Goal: Task Accomplishment & Management: Use online tool/utility

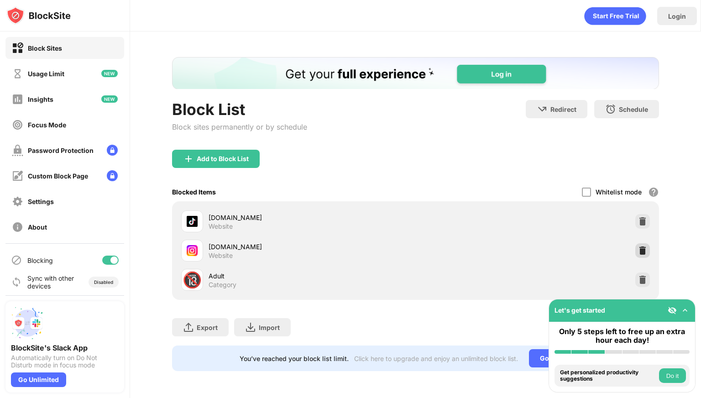
click at [639, 244] on div at bounding box center [642, 250] width 15 height 15
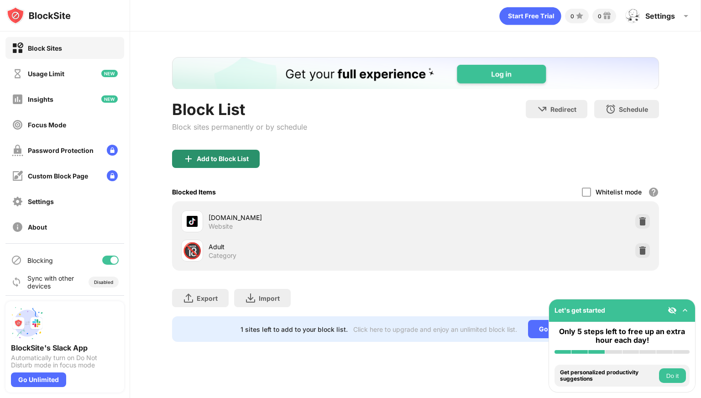
click at [217, 160] on div "Add to Block List" at bounding box center [223, 158] width 52 height 7
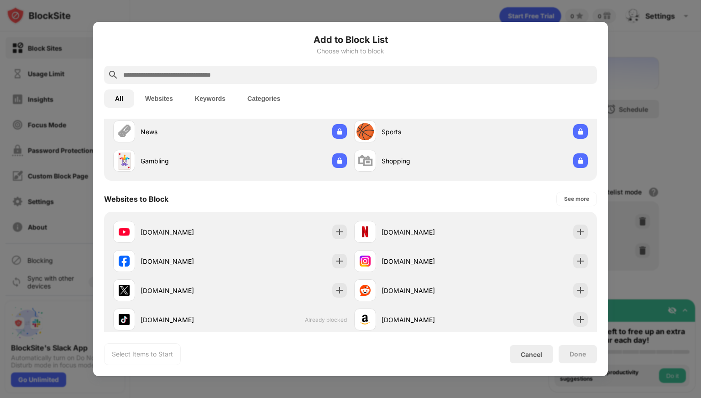
scroll to position [137, 0]
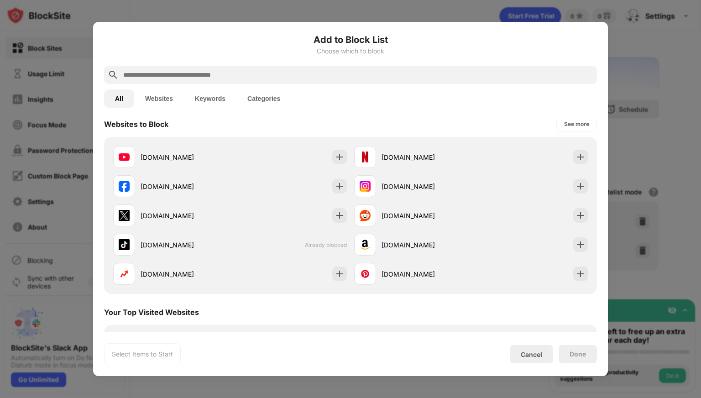
drag, startPoint x: 574, startPoint y: 188, endPoint x: 589, endPoint y: 185, distance: 15.8
click at [589, 185] on div "youtube.com netflix.com facebook.com instagram.com x.com reddit.com tiktok.com …" at bounding box center [350, 215] width 493 height 157
click at [585, 185] on div "youtube.com netflix.com facebook.com instagram.com x.com reddit.com tiktok.com …" at bounding box center [350, 215] width 493 height 157
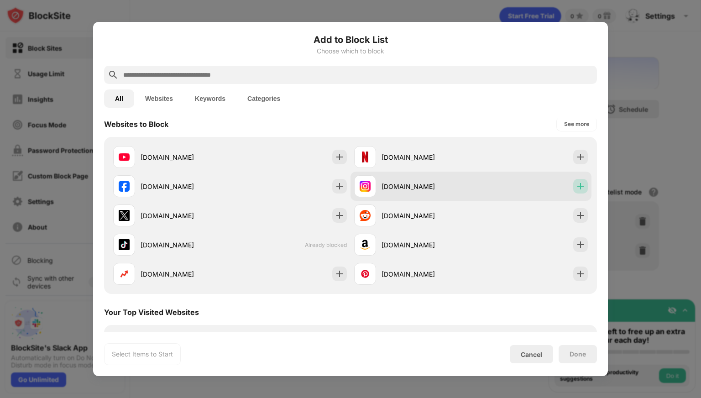
click at [576, 185] on img at bounding box center [580, 186] width 9 height 9
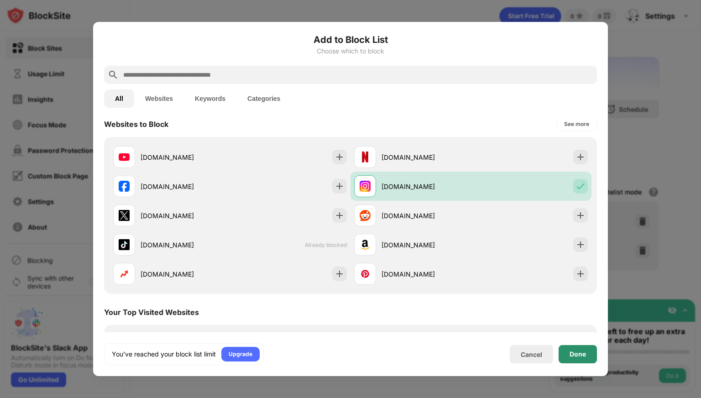
click at [577, 358] on div "Done" at bounding box center [578, 354] width 38 height 18
